Goal: Browse casually

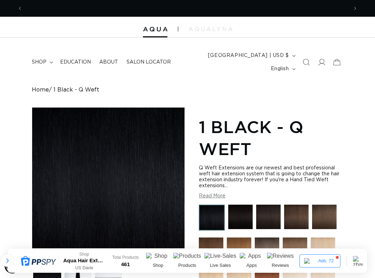
scroll to position [0, 651]
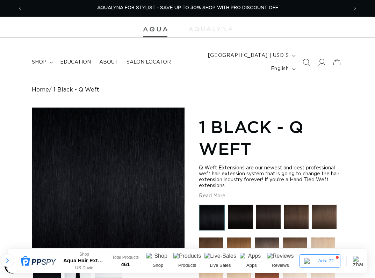
click at [151, 30] on img at bounding box center [155, 29] width 24 height 5
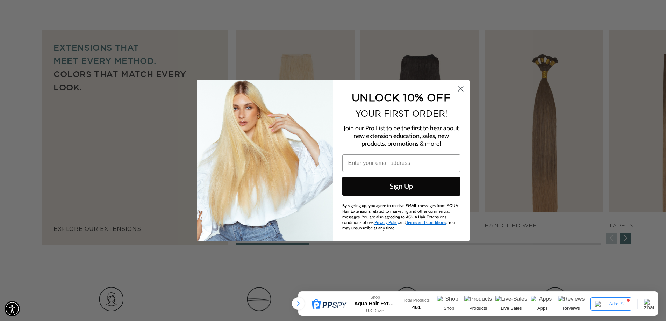
click at [375, 87] on icon "Close dialog" at bounding box center [460, 89] width 5 height 5
